Goal: Transaction & Acquisition: Obtain resource

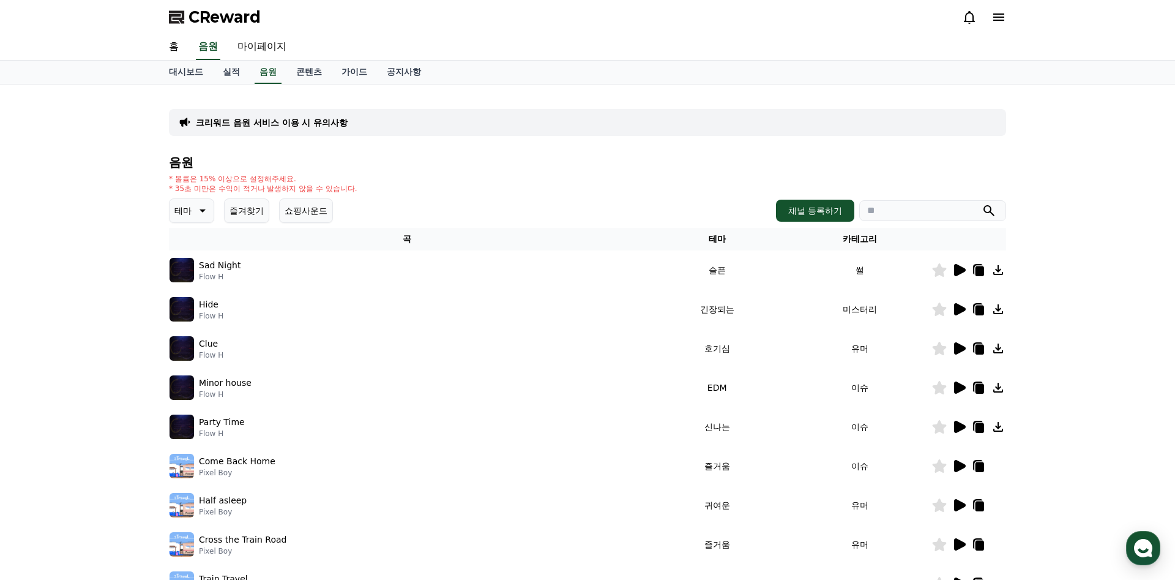
click at [194, 212] on icon at bounding box center [201, 210] width 15 height 15
click at [193, 336] on button "어두운" at bounding box center [189, 338] width 36 height 27
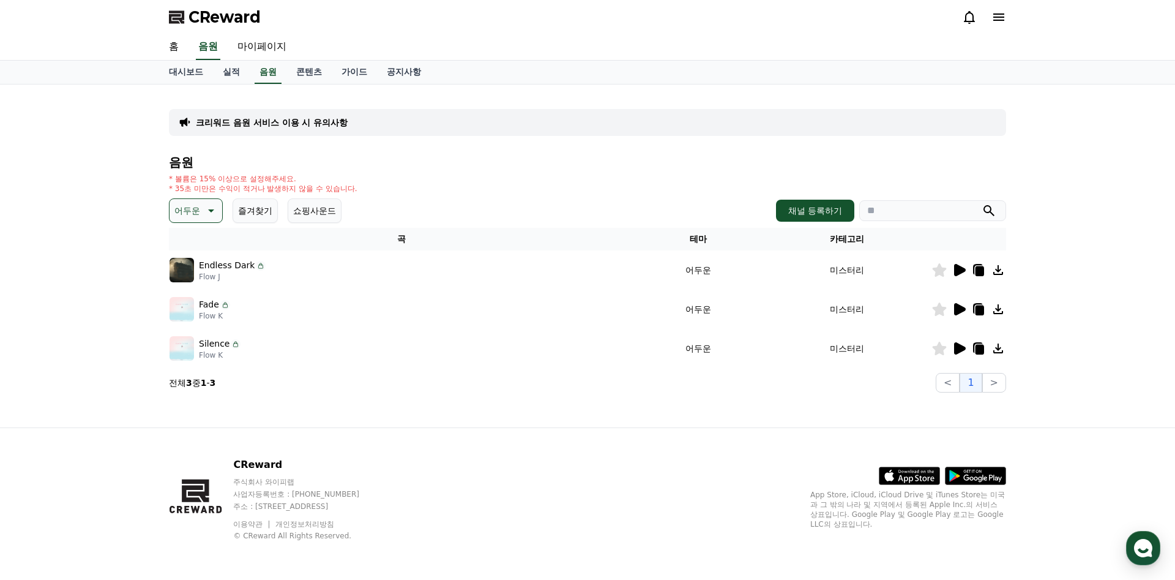
click at [954, 272] on icon at bounding box center [959, 270] width 15 height 15
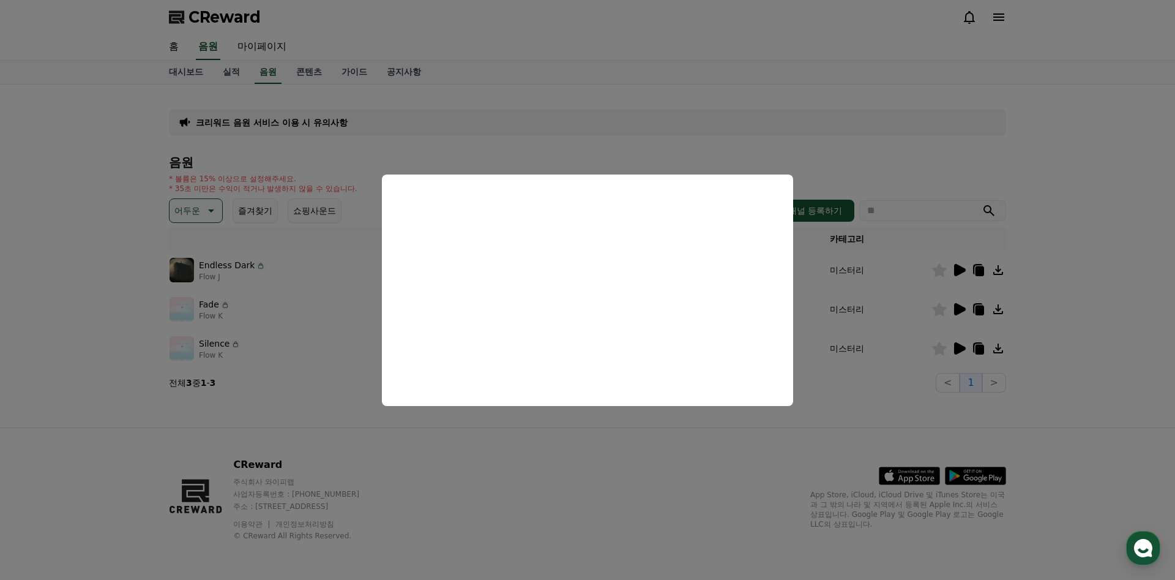
click at [533, 474] on button "close modal" at bounding box center [587, 290] width 1175 height 580
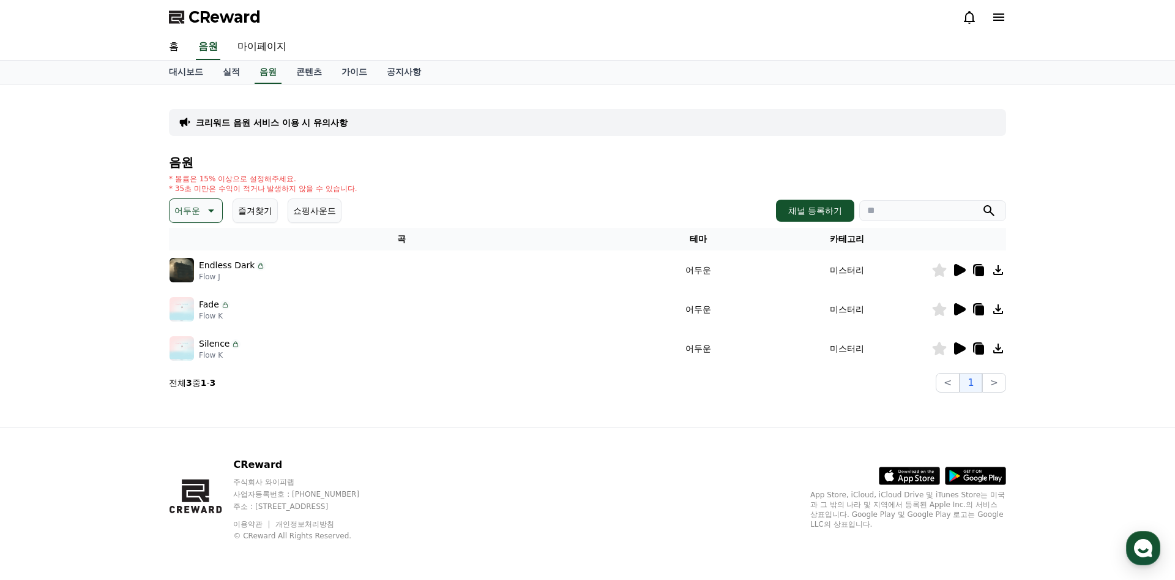
click at [953, 310] on icon at bounding box center [959, 309] width 15 height 15
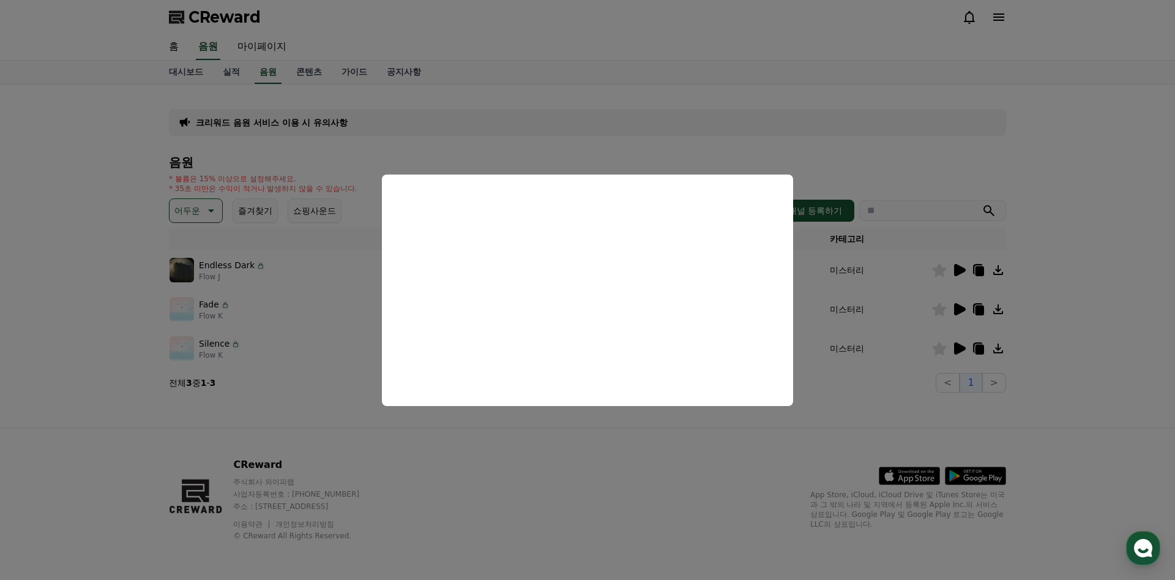
click at [678, 451] on button "close modal" at bounding box center [587, 290] width 1175 height 580
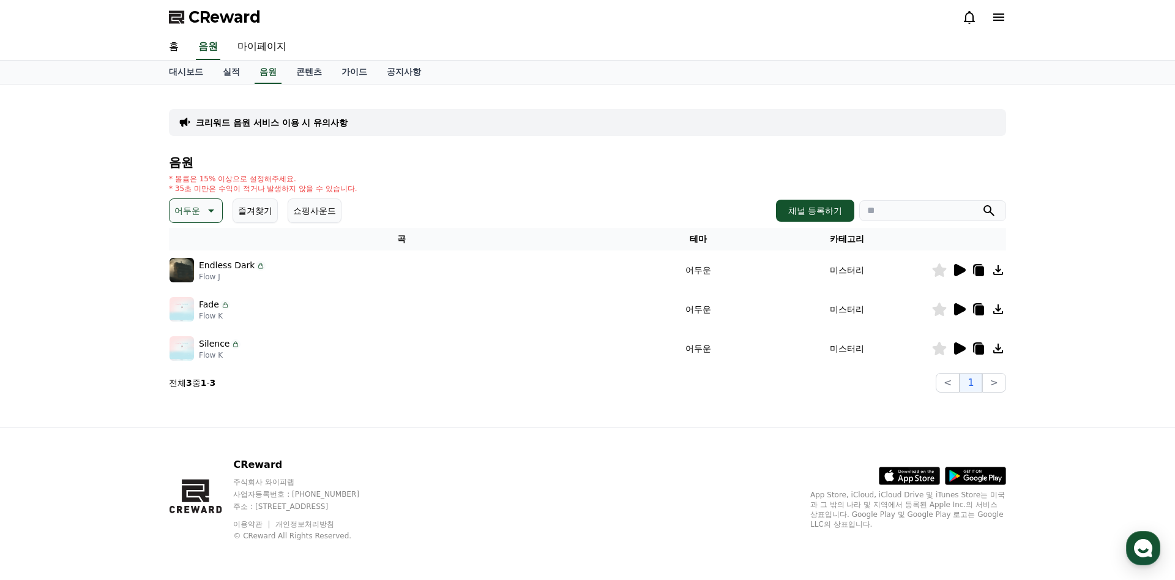
click at [958, 351] on icon at bounding box center [960, 348] width 12 height 12
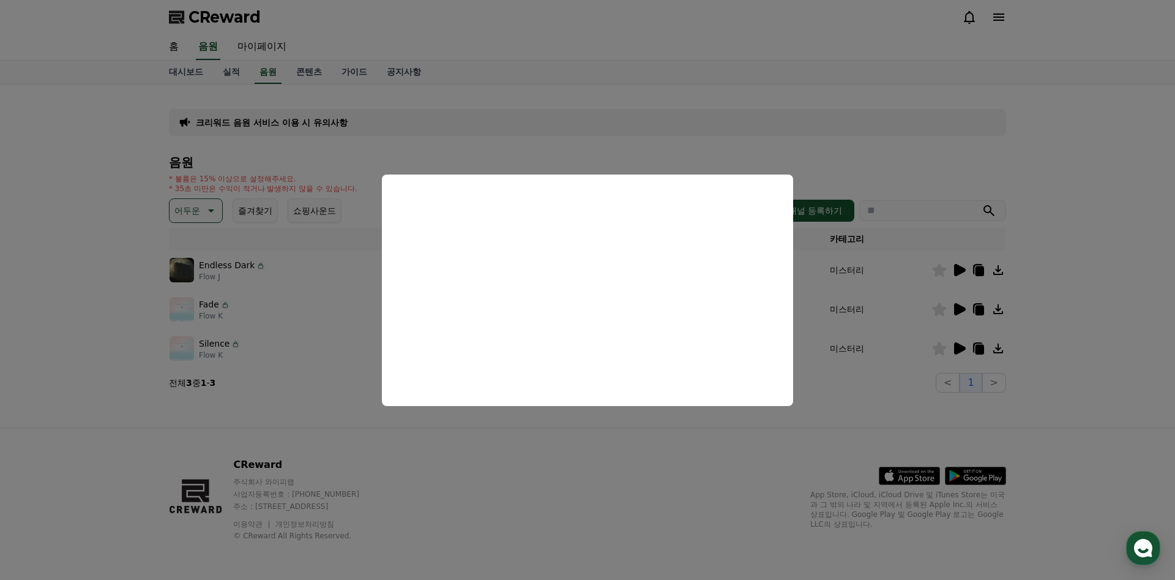
click at [675, 462] on button "close modal" at bounding box center [587, 290] width 1175 height 580
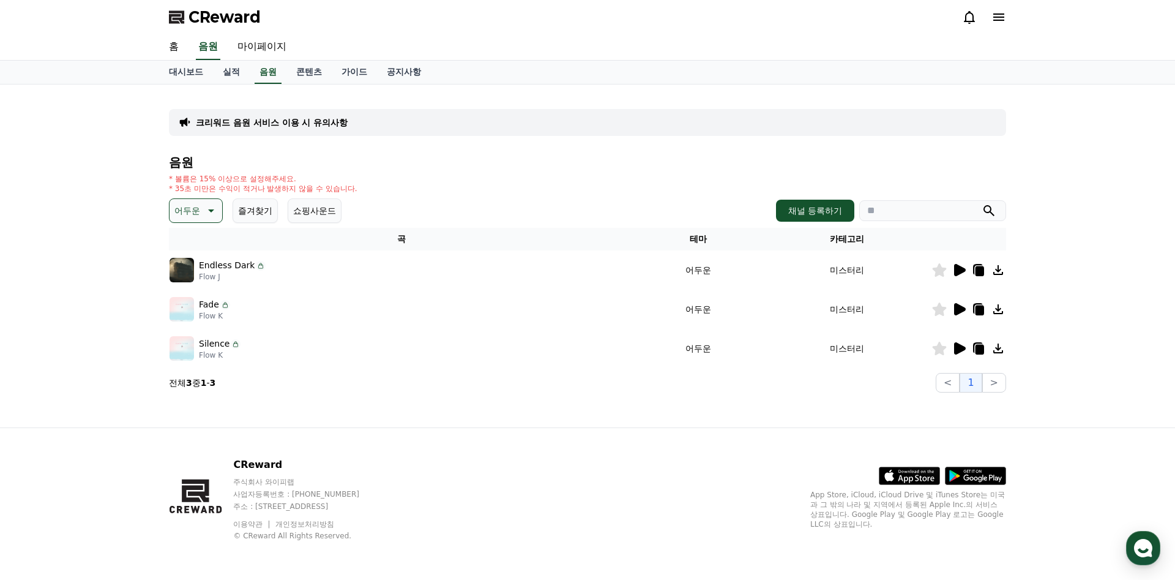
click at [214, 212] on icon at bounding box center [210, 210] width 15 height 15
click at [193, 302] on button "슬픈" at bounding box center [184, 303] width 27 height 27
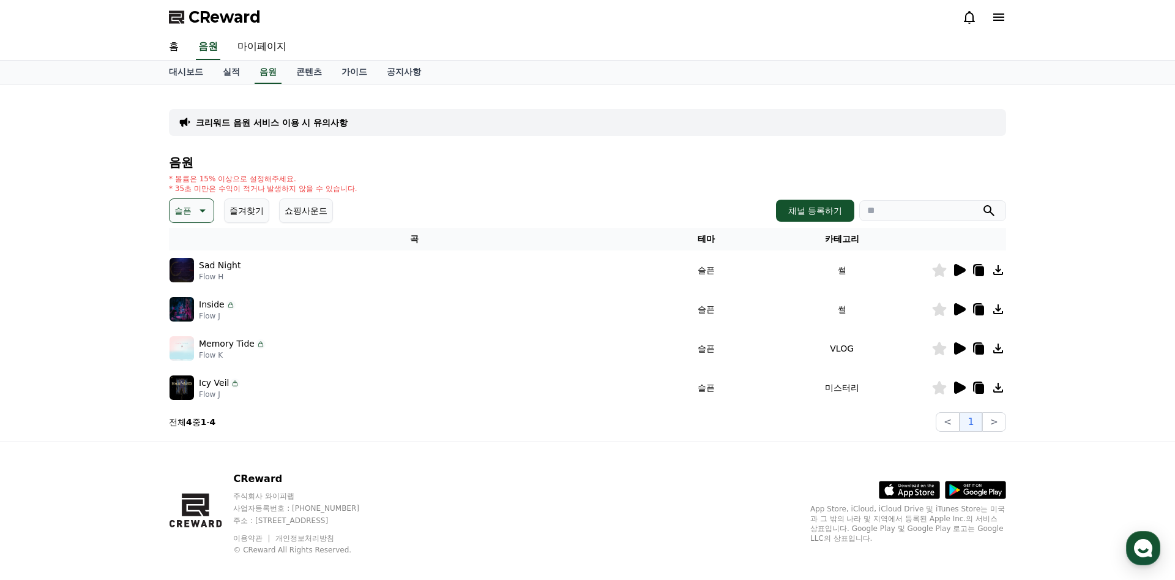
click at [960, 266] on icon at bounding box center [960, 270] width 12 height 12
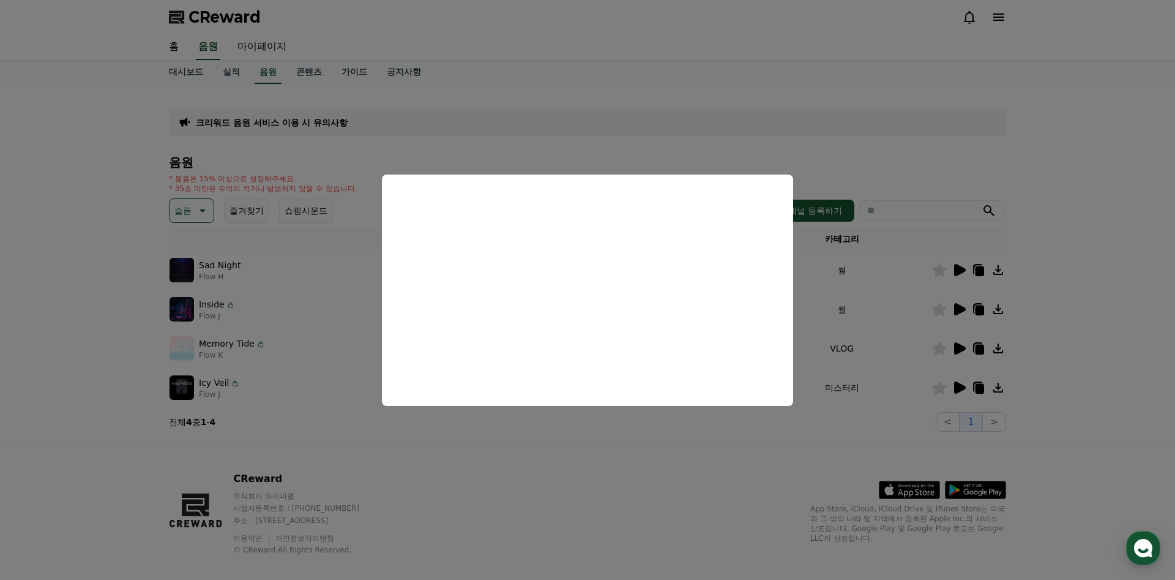
click at [372, 457] on button "close modal" at bounding box center [587, 290] width 1175 height 580
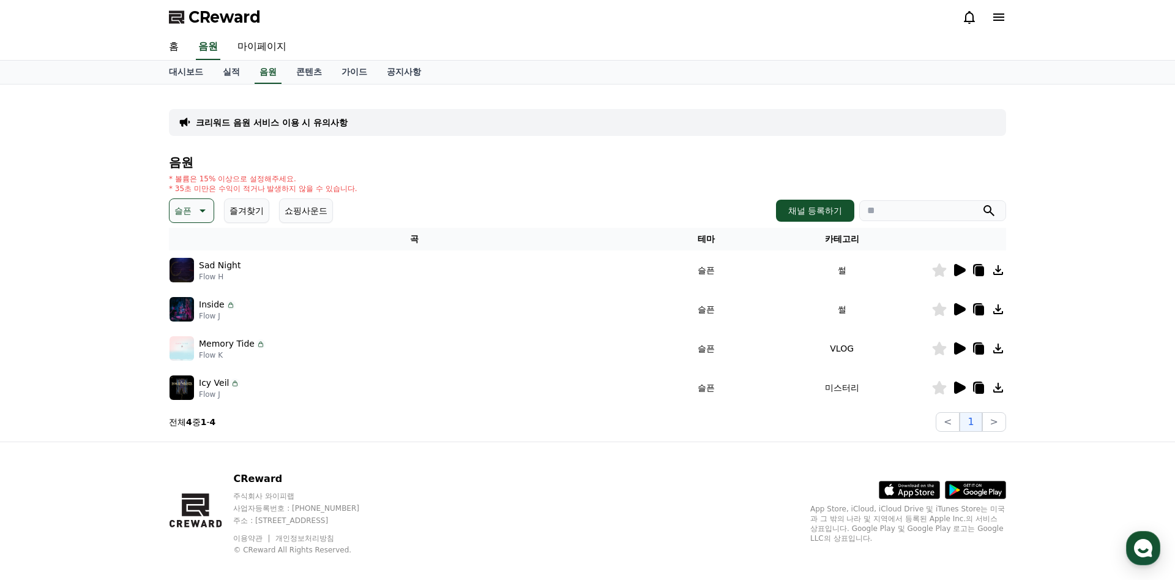
click at [952, 314] on icon at bounding box center [959, 309] width 15 height 15
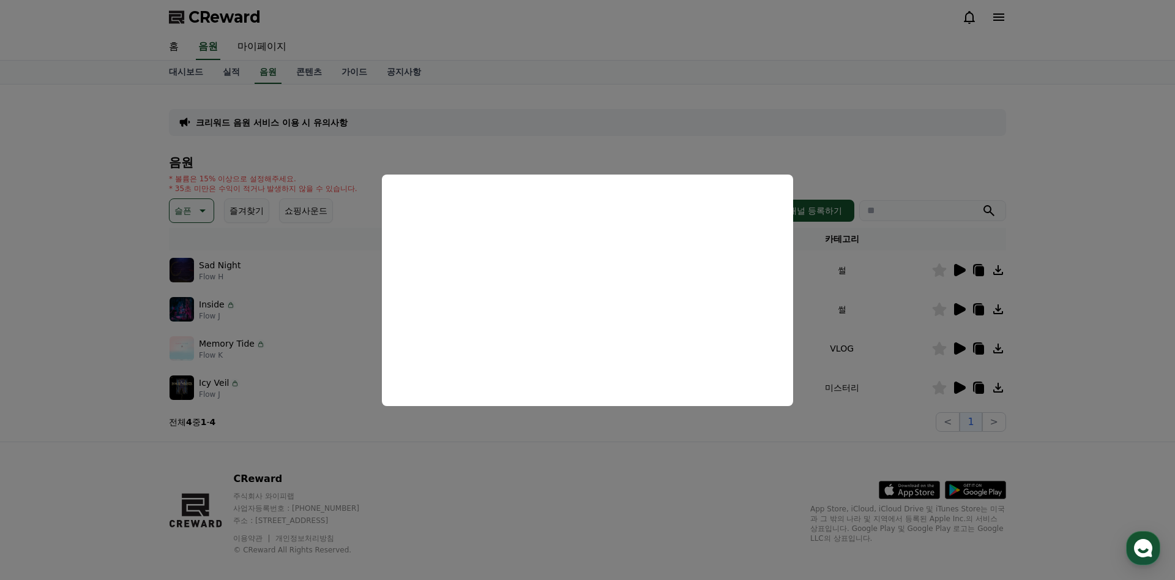
click at [675, 443] on button "close modal" at bounding box center [587, 290] width 1175 height 580
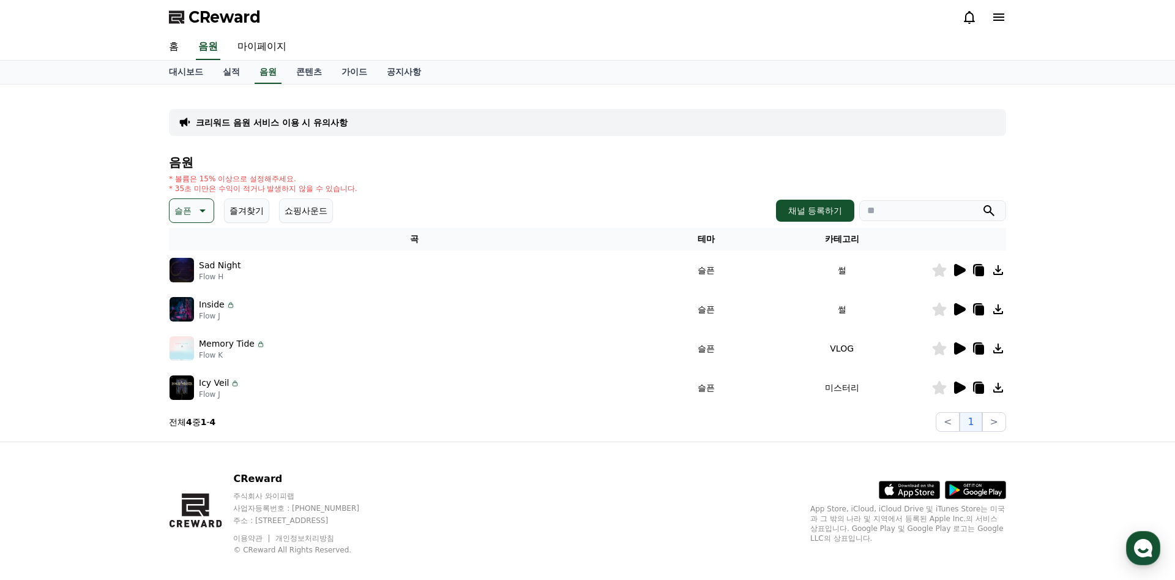
click at [959, 348] on icon at bounding box center [960, 348] width 12 height 12
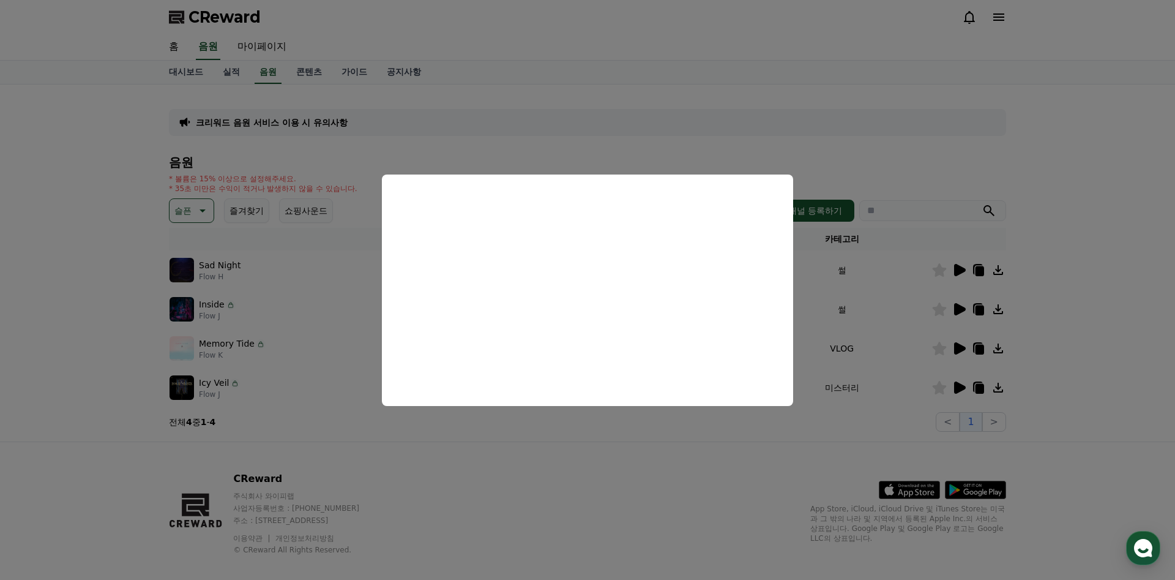
click at [717, 433] on button "close modal" at bounding box center [587, 290] width 1175 height 580
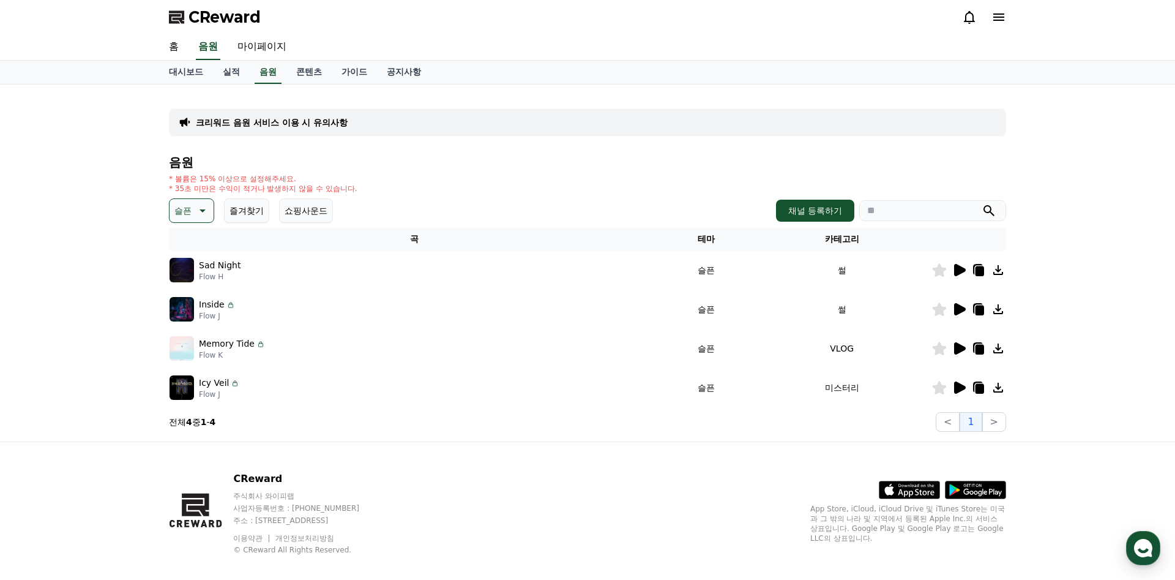
click at [957, 386] on icon at bounding box center [960, 387] width 12 height 12
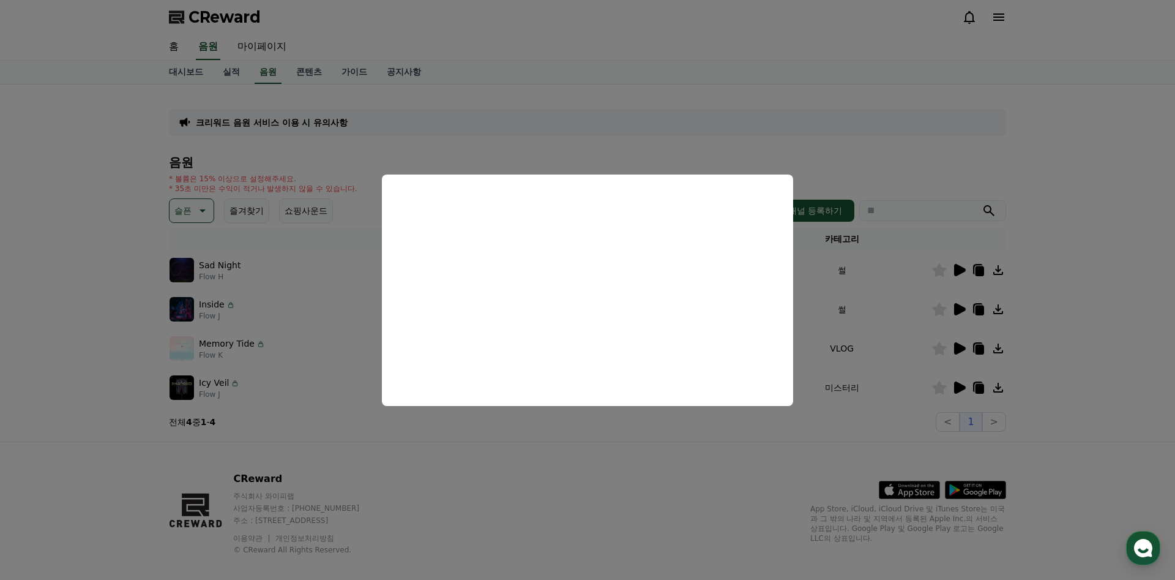
click at [748, 462] on button "close modal" at bounding box center [587, 290] width 1175 height 580
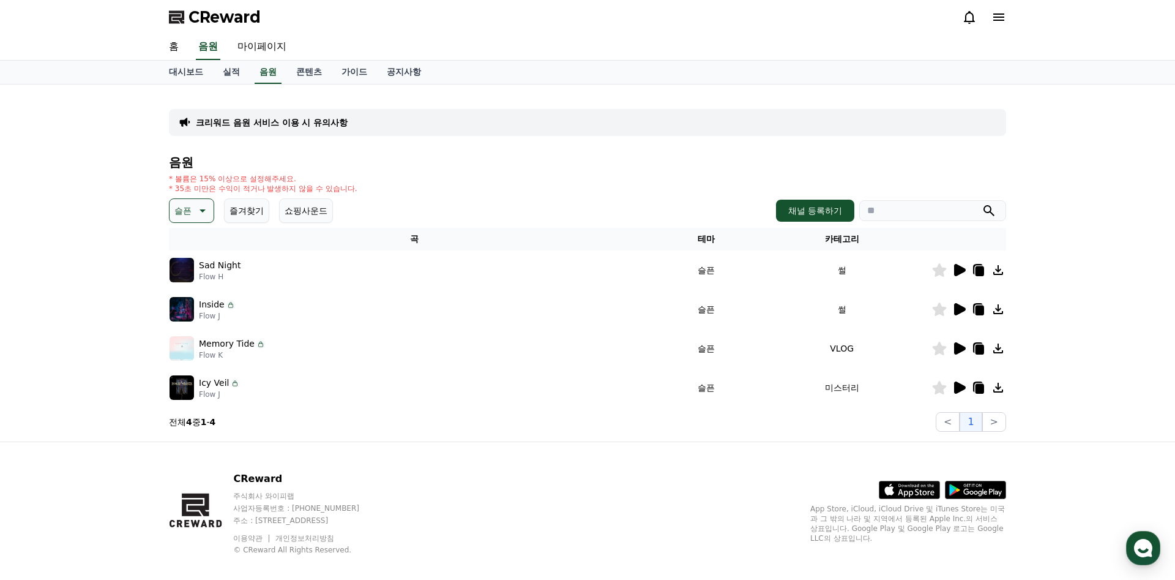
click at [199, 216] on icon at bounding box center [201, 210] width 15 height 15
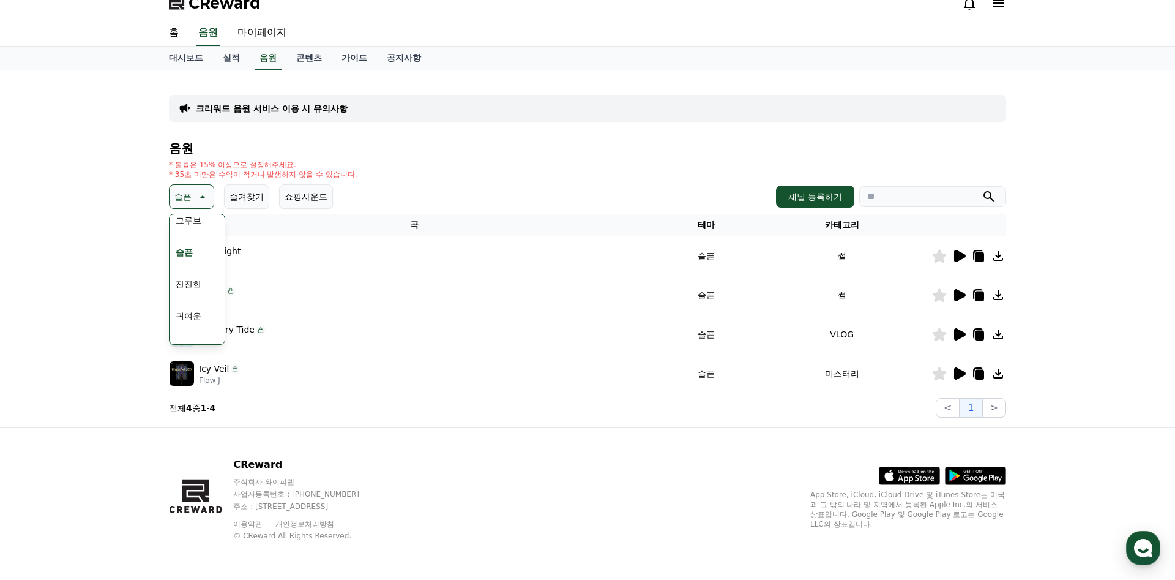
scroll to position [427, 0]
click at [194, 279] on button "잔잔한" at bounding box center [189, 279] width 36 height 27
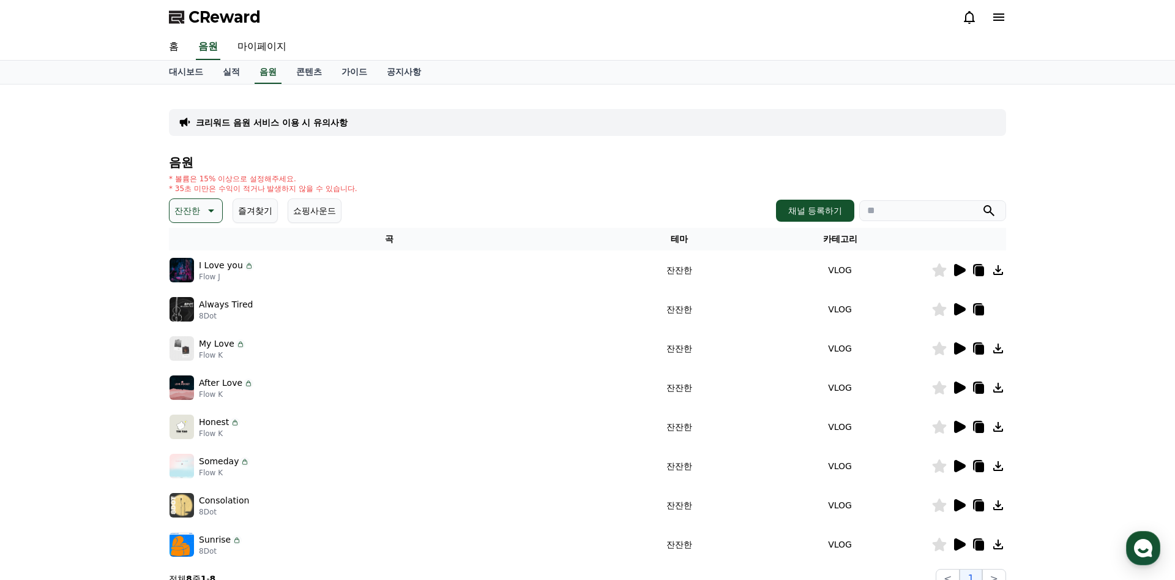
click at [963, 271] on icon at bounding box center [960, 270] width 12 height 12
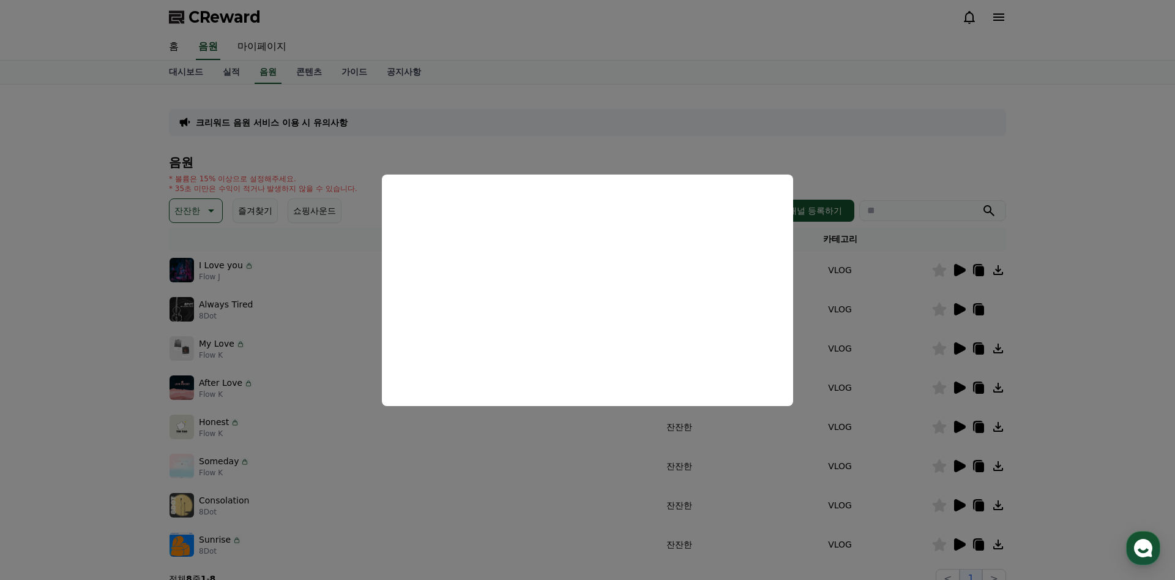
click at [1085, 305] on button "close modal" at bounding box center [587, 290] width 1175 height 580
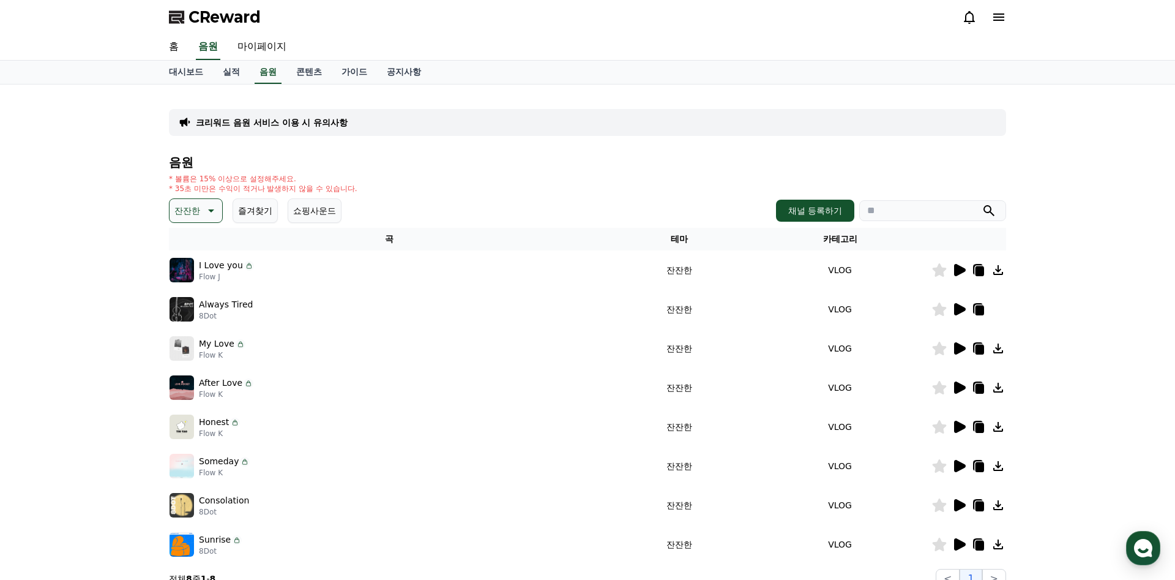
click at [959, 308] on icon at bounding box center [960, 309] width 12 height 12
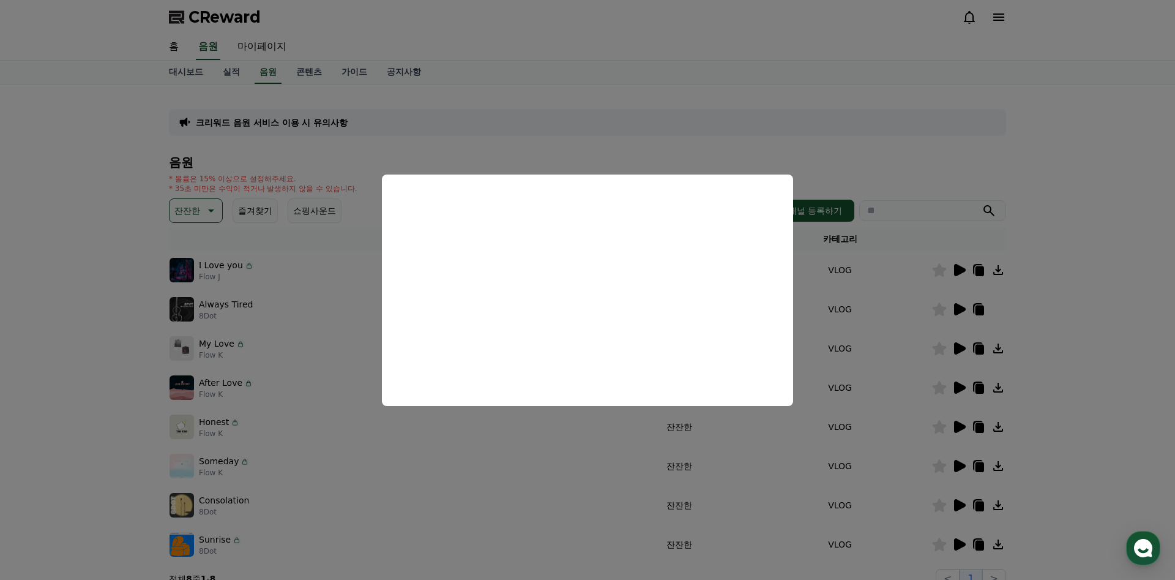
click at [1082, 286] on button "close modal" at bounding box center [587, 290] width 1175 height 580
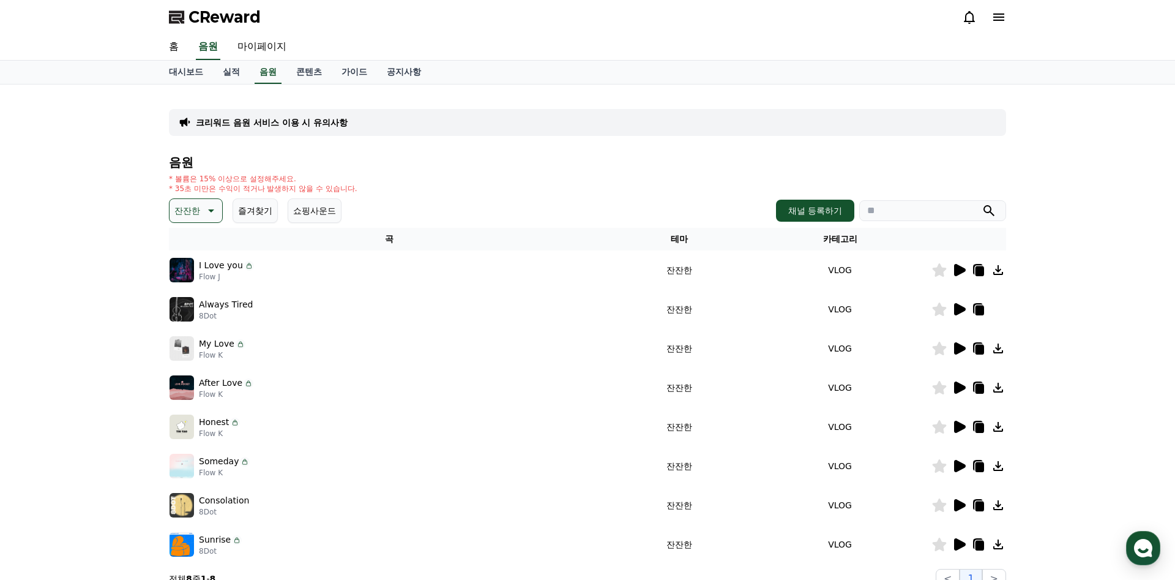
click at [955, 348] on icon at bounding box center [960, 348] width 12 height 12
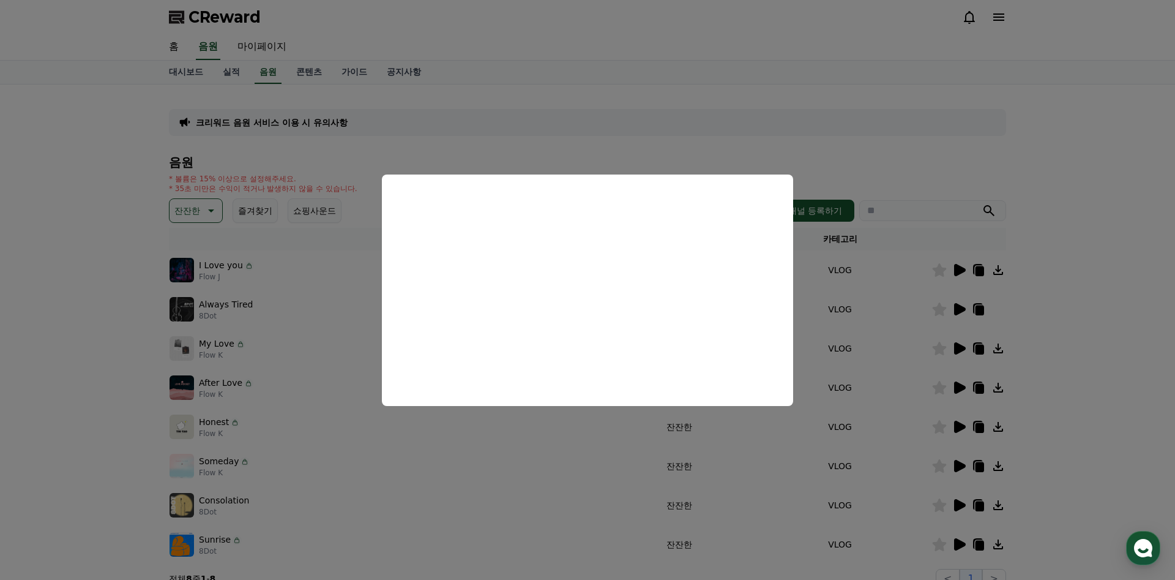
click at [1083, 374] on button "close modal" at bounding box center [587, 290] width 1175 height 580
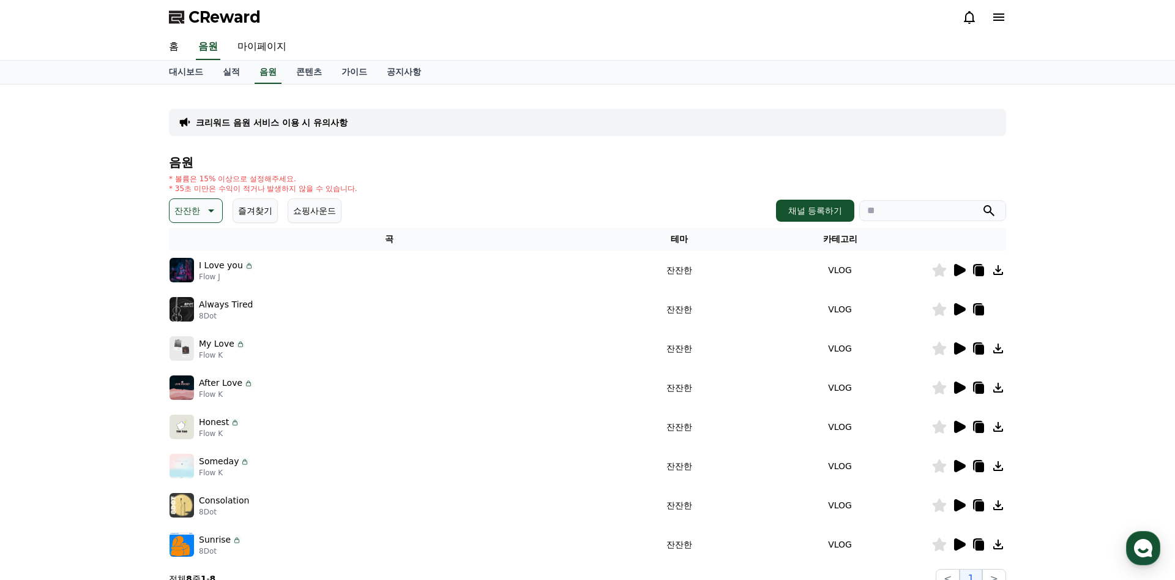
click at [959, 385] on icon at bounding box center [960, 387] width 12 height 12
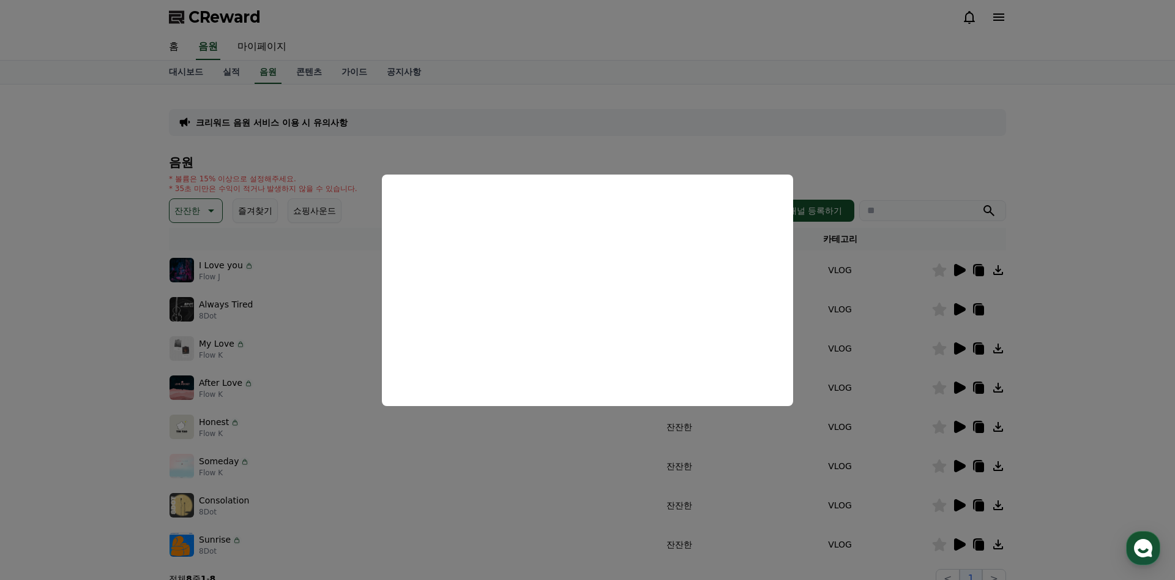
click at [544, 441] on button "close modal" at bounding box center [587, 290] width 1175 height 580
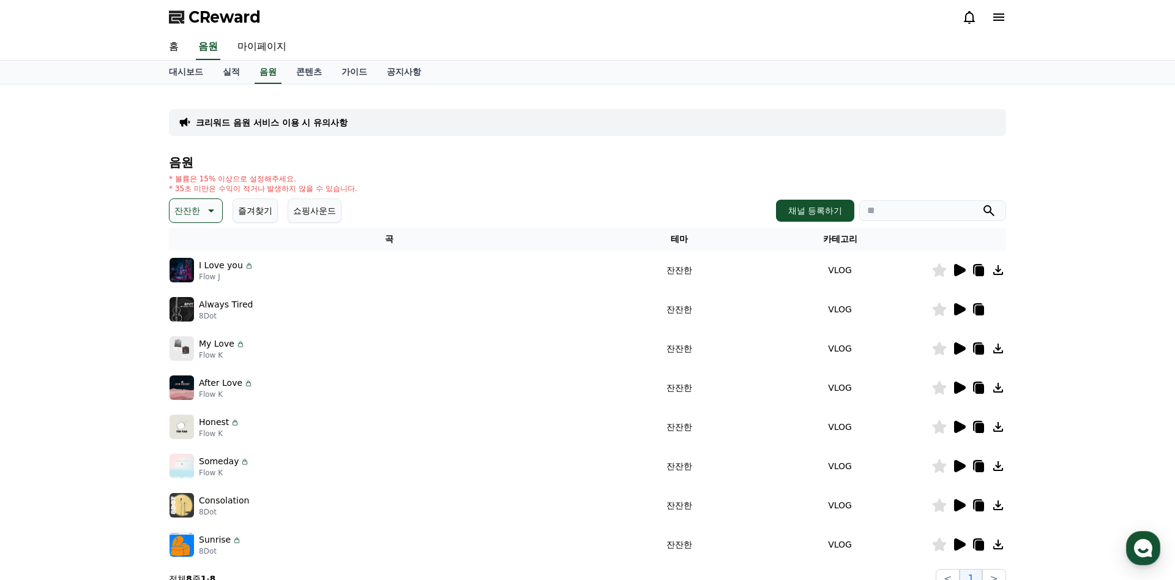
click at [201, 208] on button "잔잔한" at bounding box center [196, 210] width 54 height 24
click at [193, 337] on button "어두운" at bounding box center [189, 338] width 36 height 27
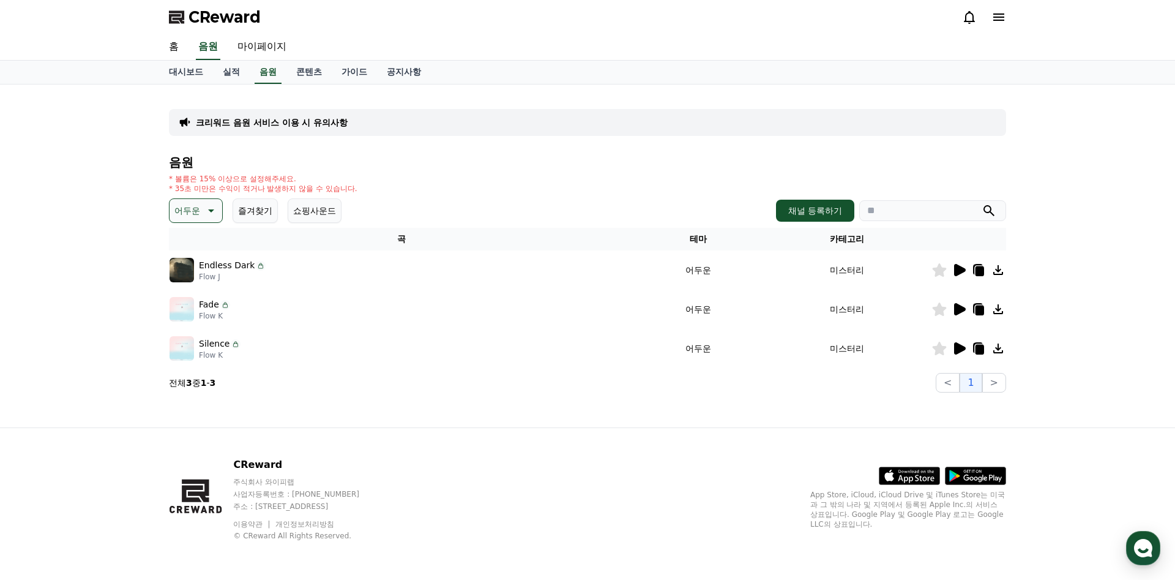
click at [960, 271] on icon at bounding box center [960, 270] width 12 height 12
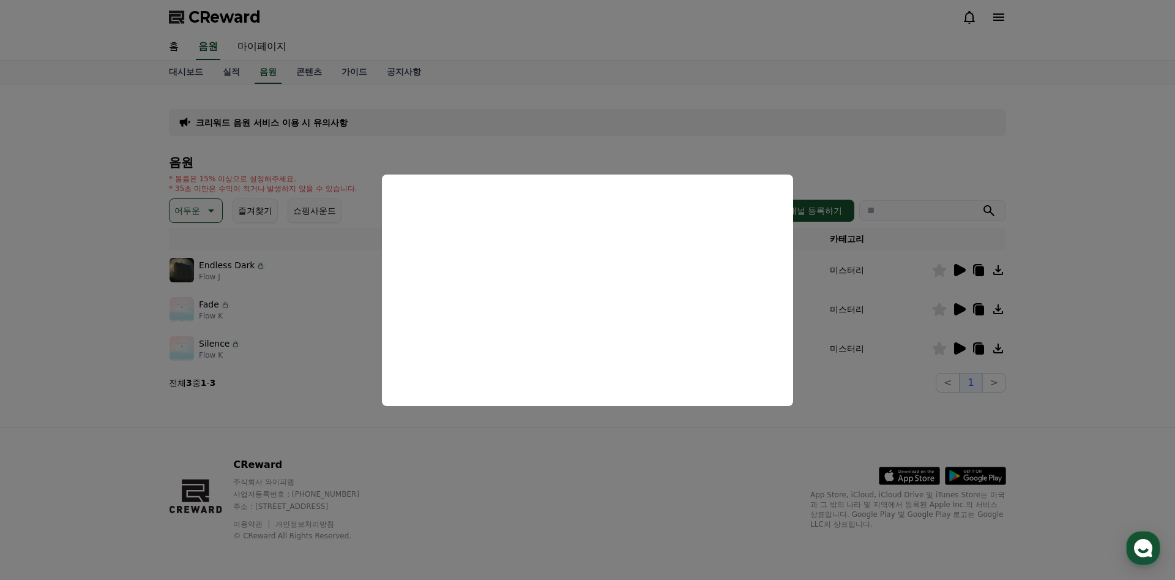
click at [708, 464] on button "close modal" at bounding box center [587, 290] width 1175 height 580
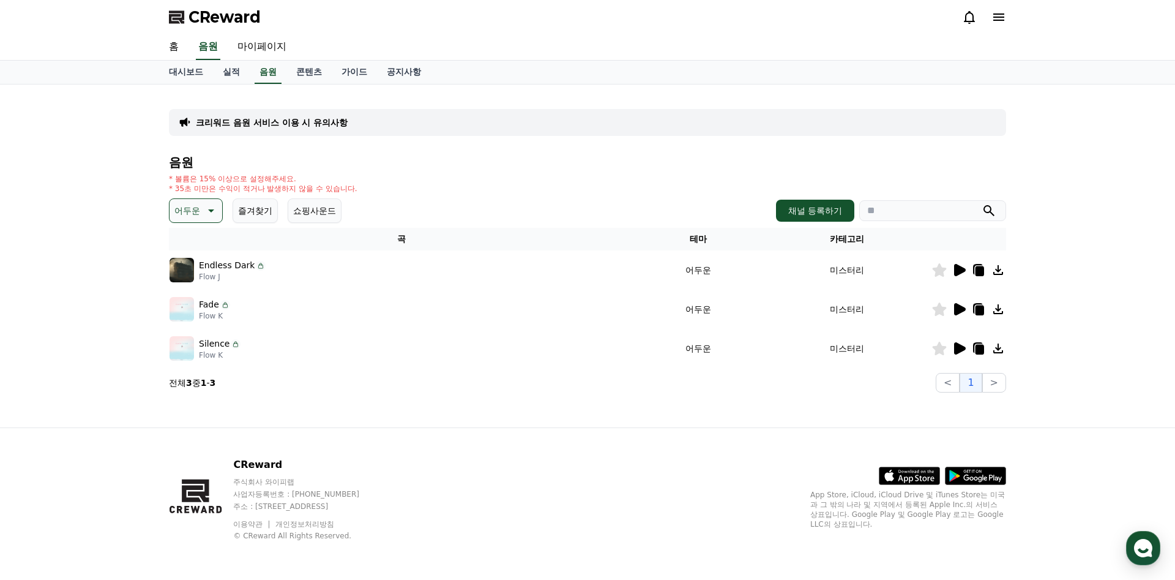
click at [977, 272] on icon at bounding box center [980, 271] width 9 height 10
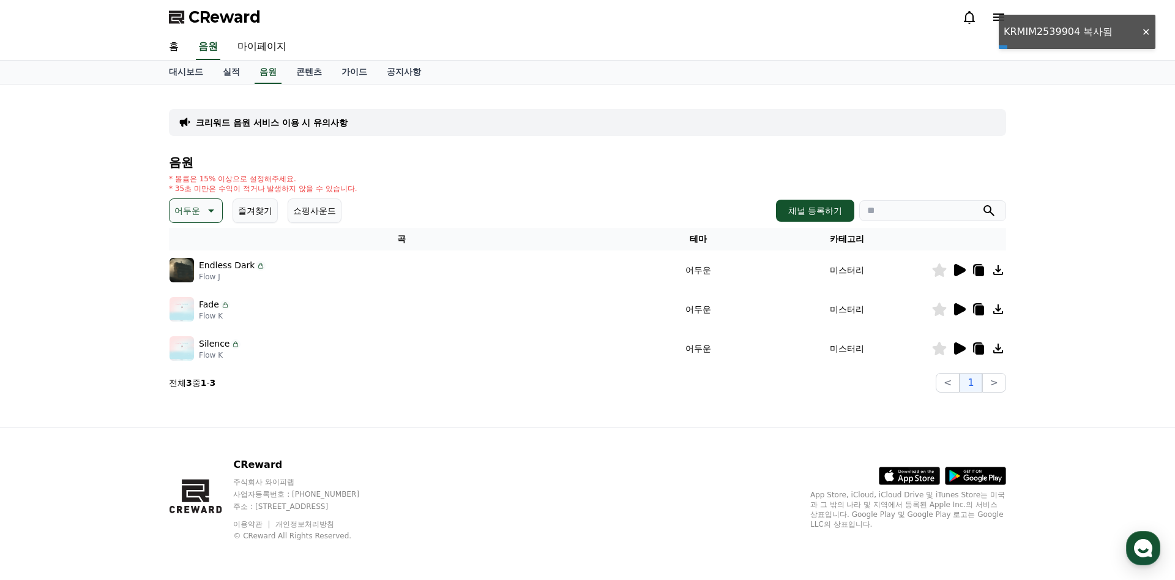
click at [460, 116] on div "크리워드 음원 서비스 이용 시 유의사항" at bounding box center [587, 122] width 837 height 27
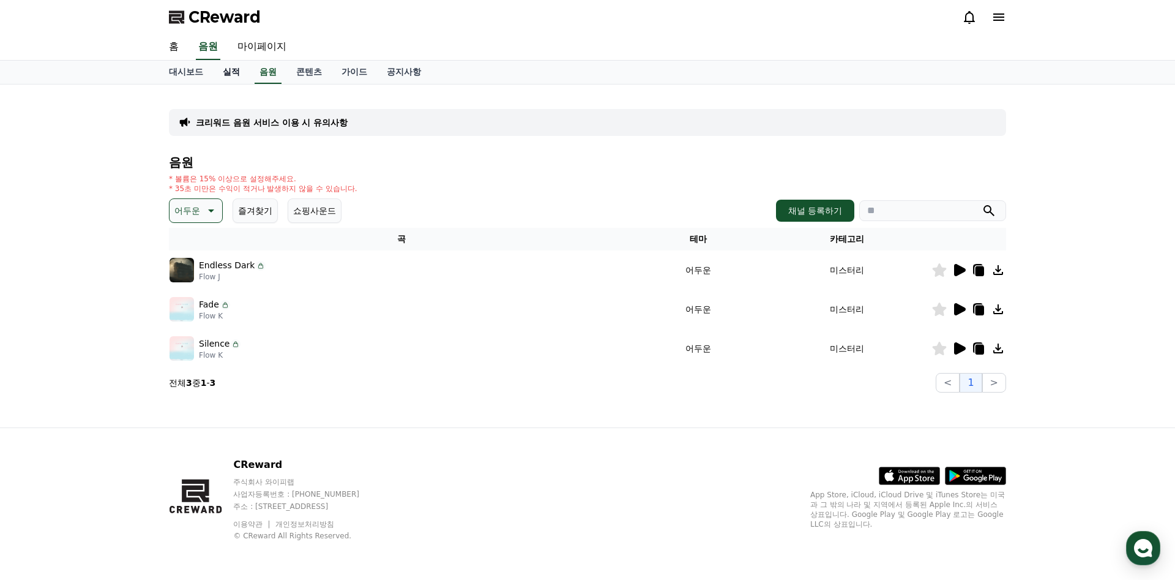
click at [231, 73] on link "실적" at bounding box center [231, 72] width 37 height 23
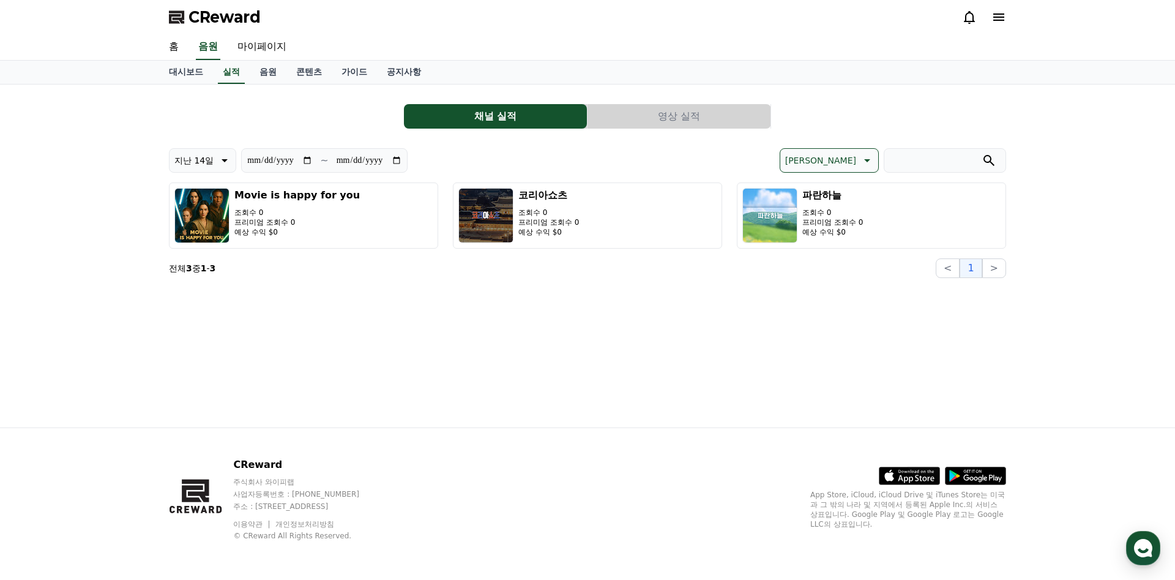
click at [930, 162] on input "search" at bounding box center [945, 160] width 122 height 24
paste input "**********"
type input "**********"
click at [271, 74] on link "음원" at bounding box center [268, 72] width 37 height 23
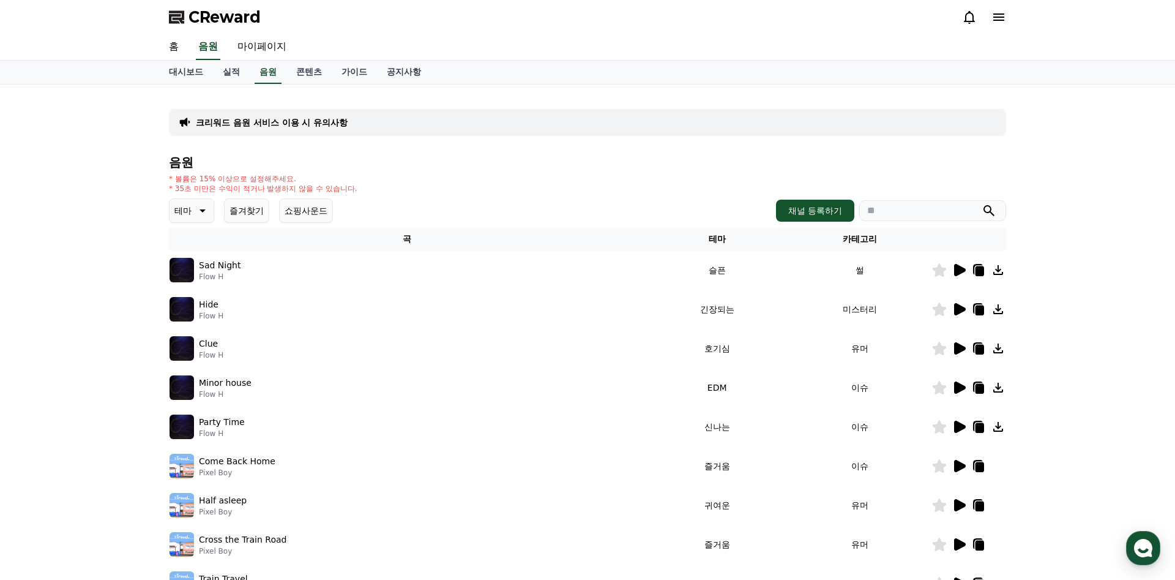
click at [196, 207] on icon at bounding box center [201, 210] width 15 height 15
click at [457, 290] on td "Hide Flow H" at bounding box center [407, 309] width 477 height 39
click at [611, 189] on div "* 볼륨은 15% 이상으로 설정해주세요. * 35초 미만은 수익이 적거나 발생하지 않을 수 있습니다." at bounding box center [587, 184] width 837 height 20
click at [964, 269] on icon at bounding box center [960, 270] width 12 height 12
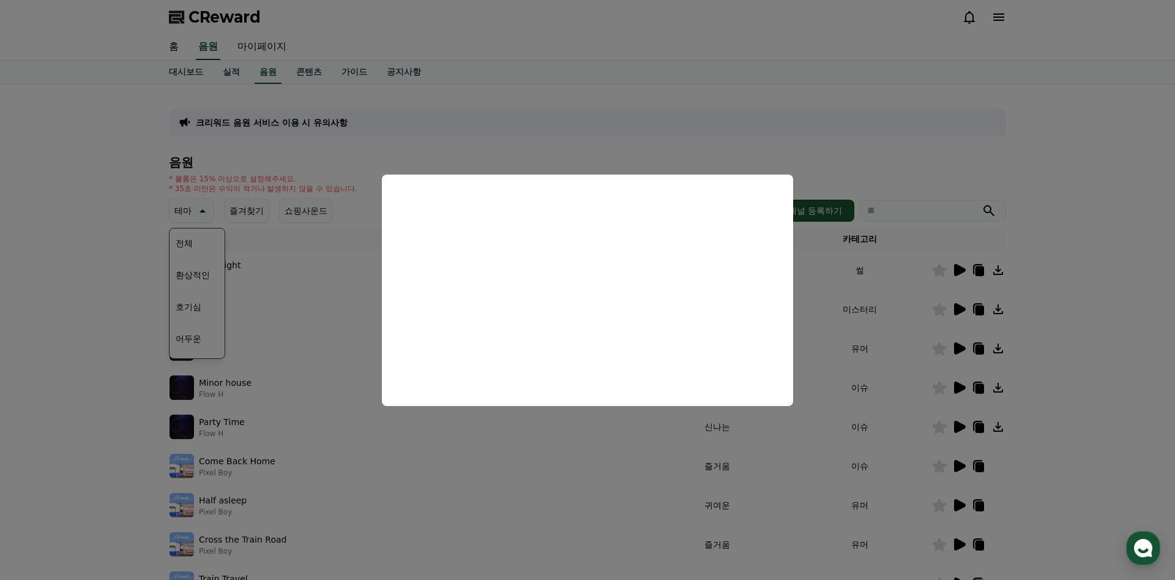
click at [1076, 170] on button "close modal" at bounding box center [587, 290] width 1175 height 580
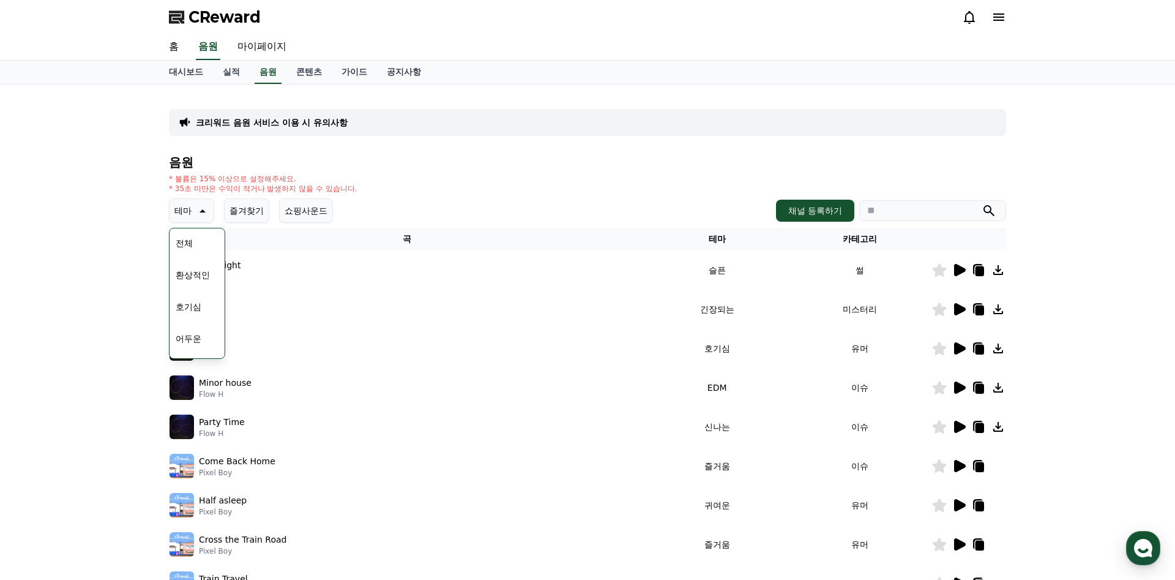
click at [261, 285] on td "Sad Night Flow H" at bounding box center [407, 269] width 477 height 39
drag, startPoint x: 192, startPoint y: 275, endPoint x: 195, endPoint y: 310, distance: 35.0
click at [195, 310] on div "전체 환상적인 호기심 어두운 밝은 통통튀는 신나는 반전 웅장한 드라마틱 즐거움 분위기있는 EDM 그루브 슬픈 잔잔한 귀여운 감동적인 긴장되는 …" at bounding box center [197, 546] width 53 height 632
click at [193, 341] on button "어두운" at bounding box center [189, 338] width 36 height 27
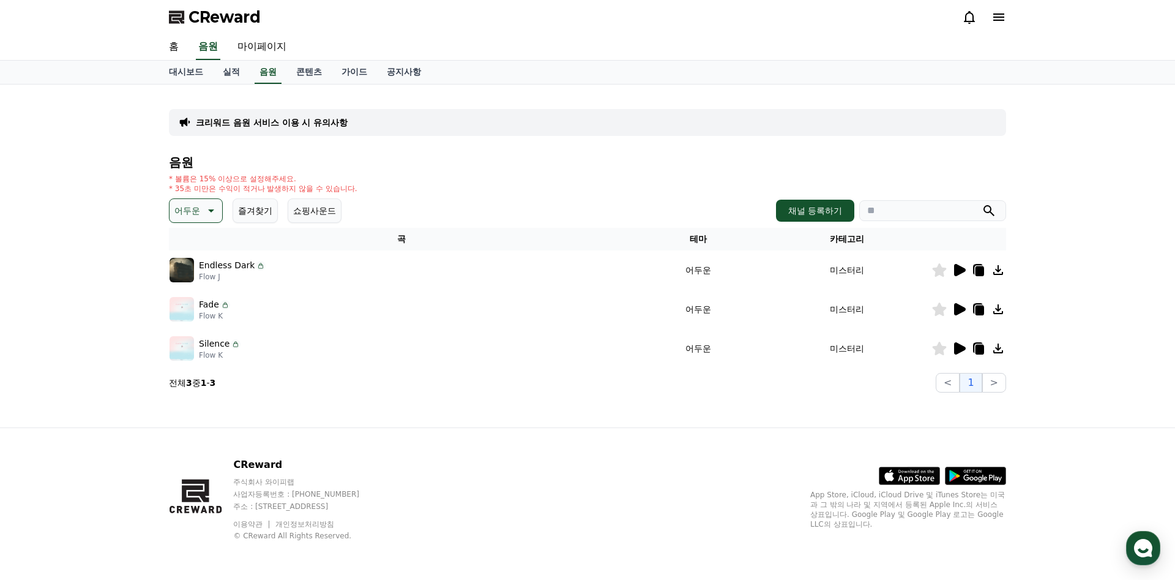
click at [975, 277] on icon at bounding box center [978, 270] width 15 height 15
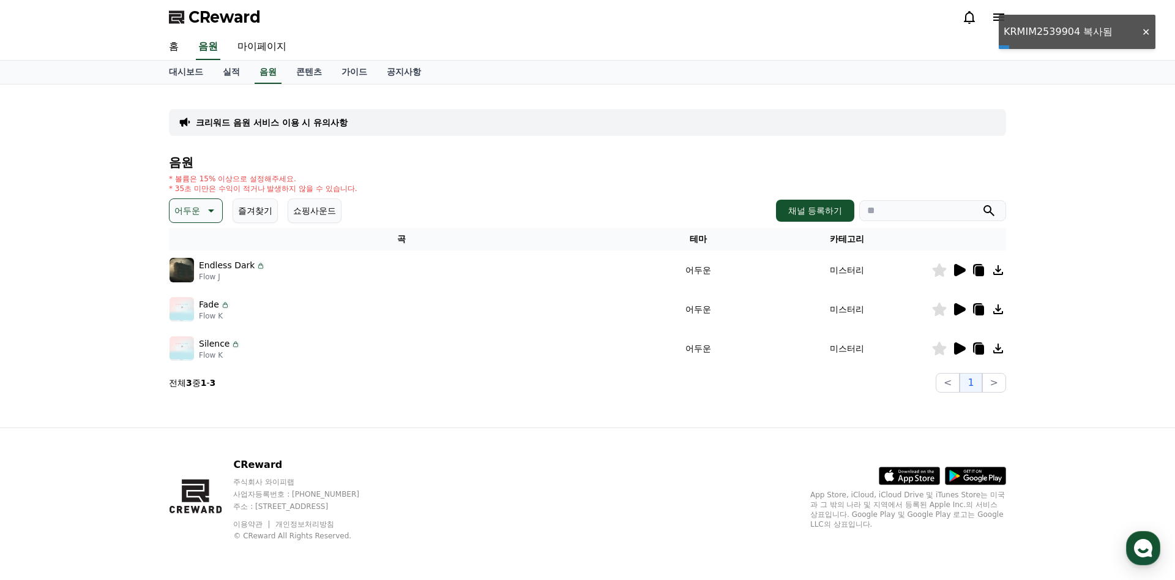
click at [930, 220] on input "search" at bounding box center [932, 210] width 147 height 21
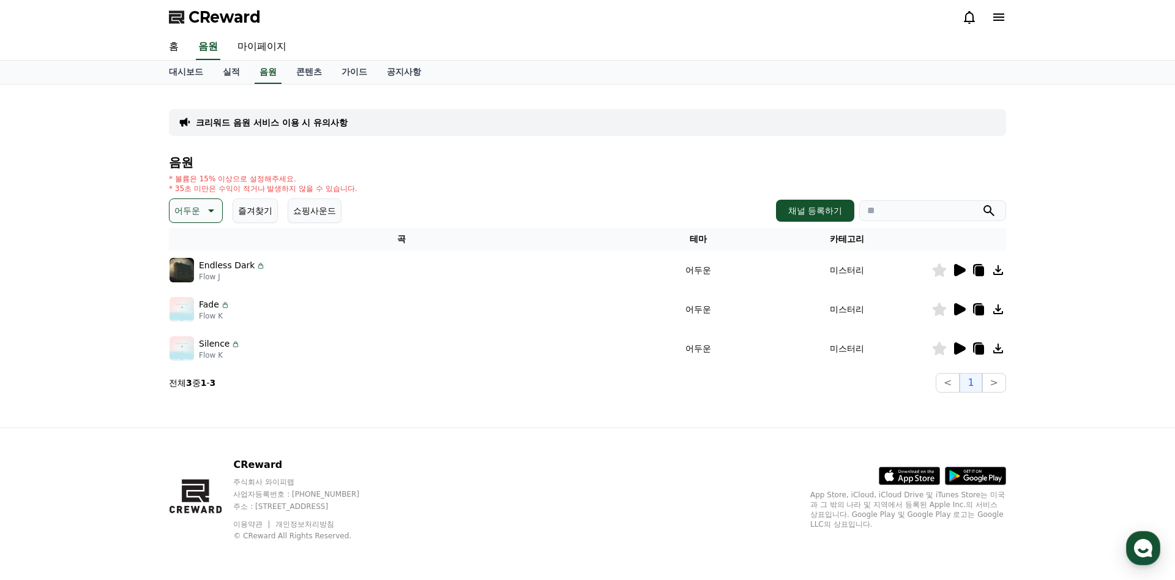
paste input "**********"
type input "**********"
